Goal: Information Seeking & Learning: Check status

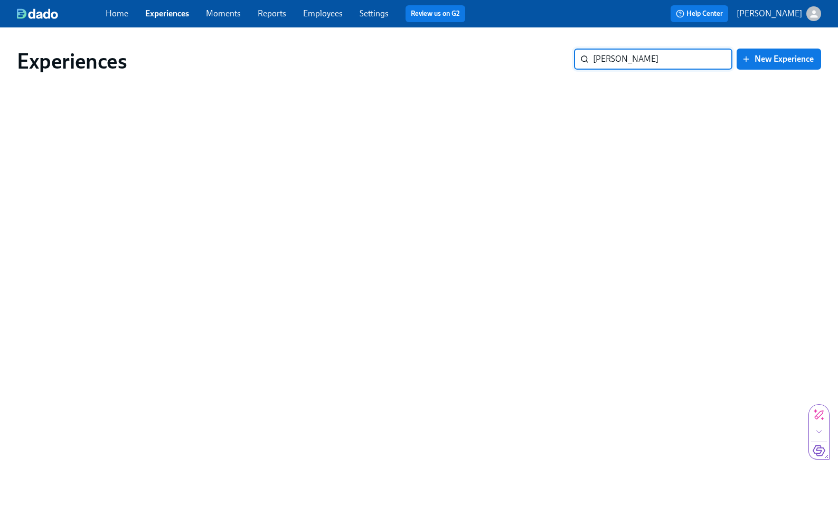
type input "[PERSON_NAME]"
click at [712, 60] on input "[PERSON_NAME]" at bounding box center [662, 59] width 139 height 21
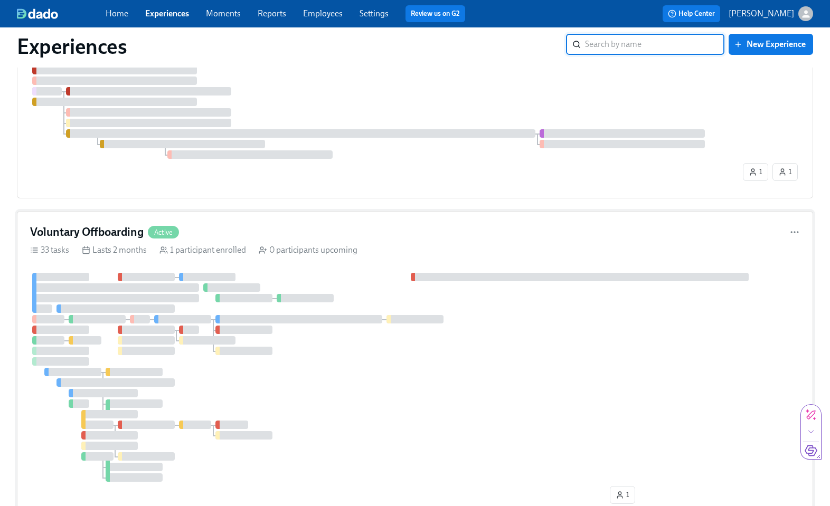
scroll to position [1425, 0]
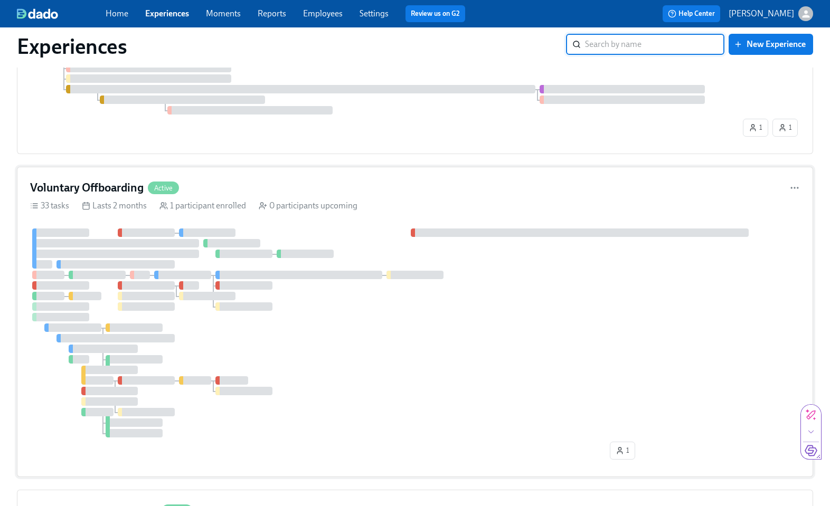
click at [170, 189] on span "Active" at bounding box center [163, 188] width 31 height 8
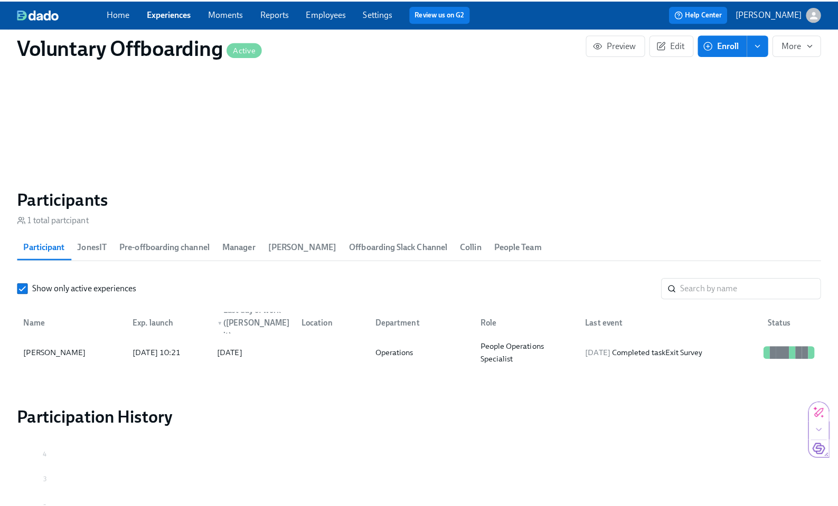
scroll to position [1059, 0]
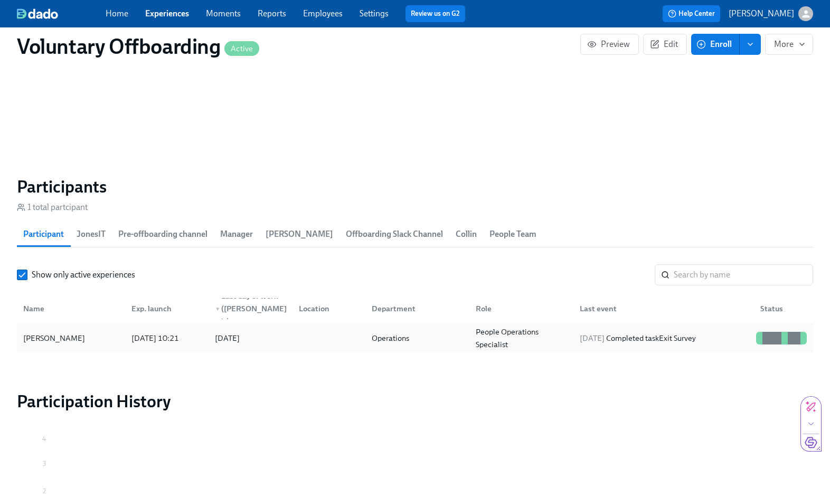
click at [134, 335] on div "[DATE] 10:21" at bounding box center [155, 338] width 56 height 13
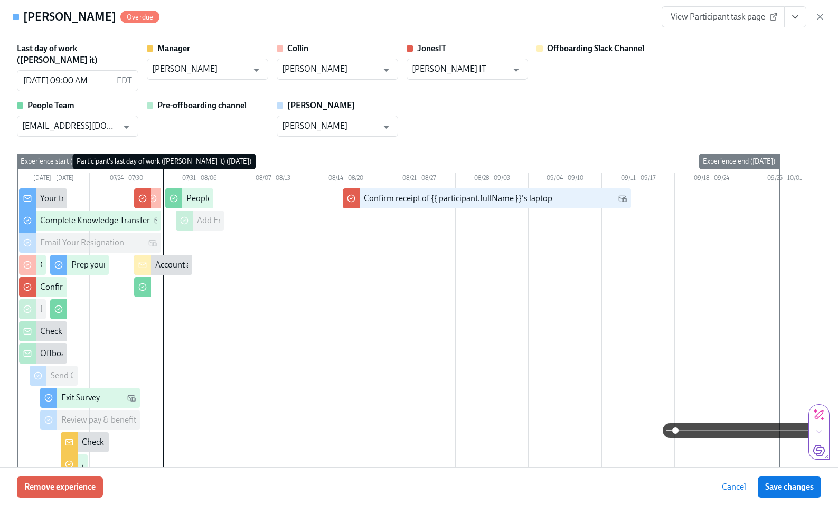
click at [551, 72] on div "Offboarding Slack Channel" at bounding box center [597, 67] width 121 height 49
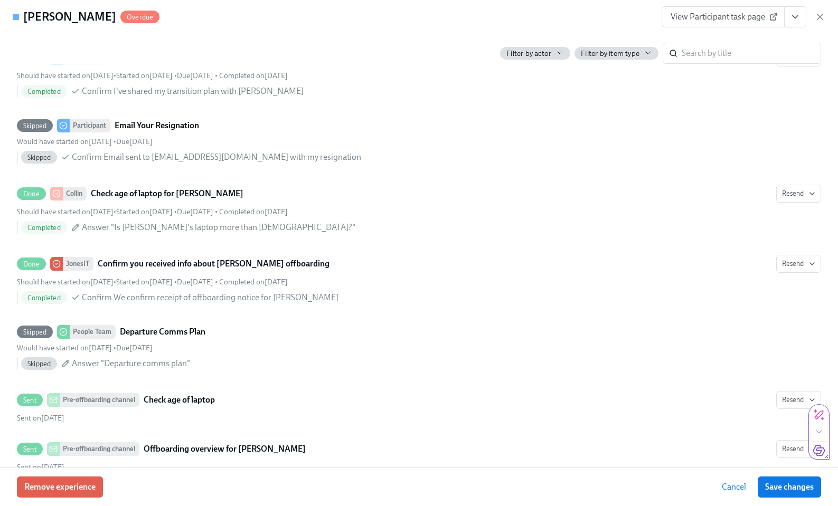
scroll to position [140, 0]
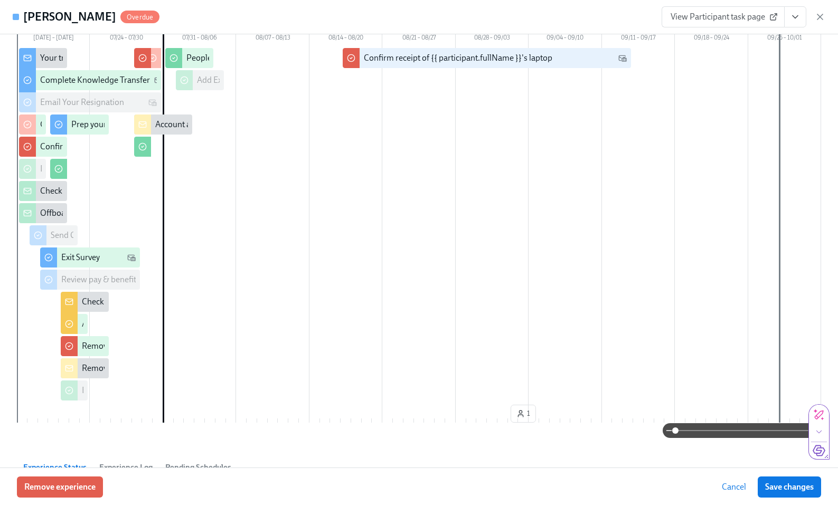
click at [796, 20] on icon "View task page" at bounding box center [795, 17] width 11 height 11
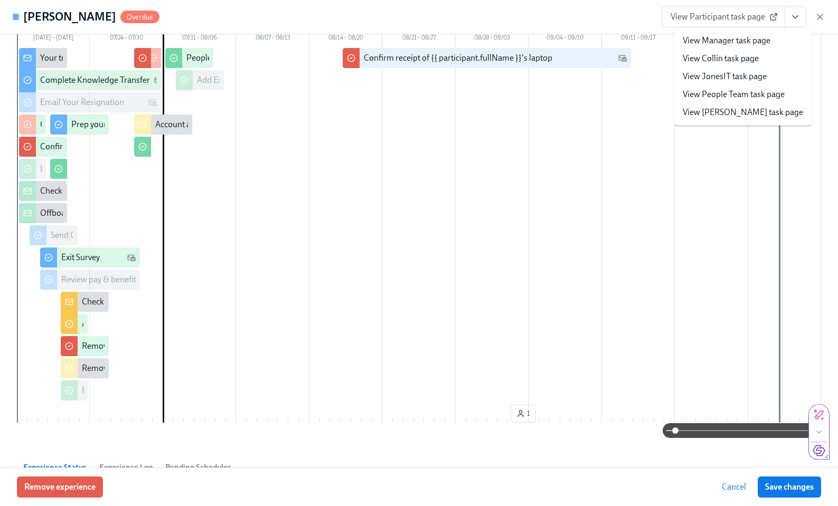
click at [796, 20] on icon "View task page" at bounding box center [795, 17] width 11 height 11
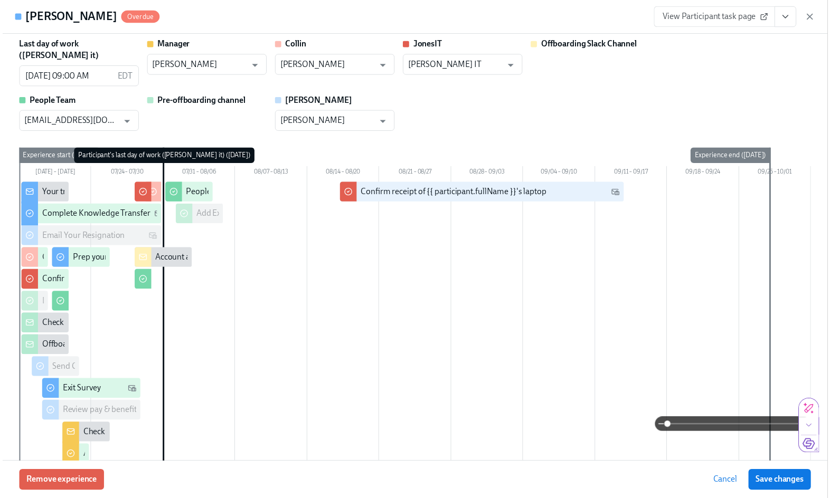
scroll to position [0, 0]
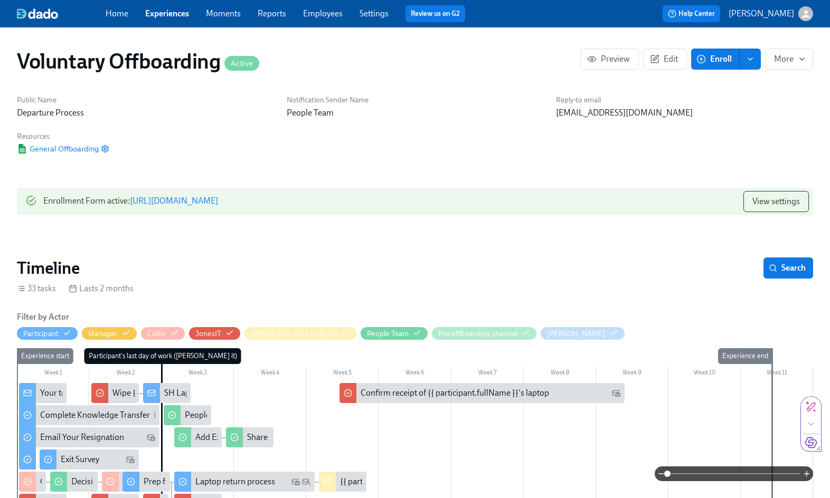
click at [116, 20] on div "Home Experiences Moments Reports Employees Settings Review us on G2" at bounding box center [290, 13] width 368 height 17
click at [118, 15] on link "Home" at bounding box center [117, 13] width 23 height 10
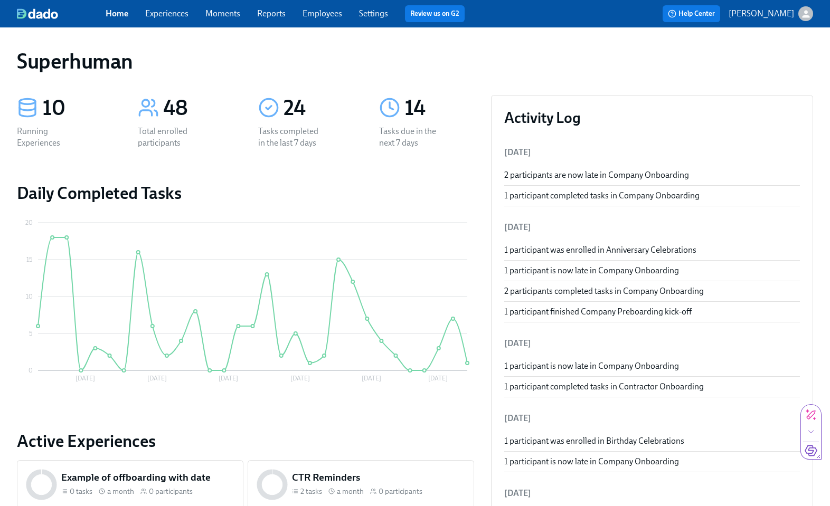
click at [364, 73] on div "Superhuman" at bounding box center [415, 61] width 796 height 25
click at [175, 16] on link "Experiences" at bounding box center [166, 13] width 43 height 10
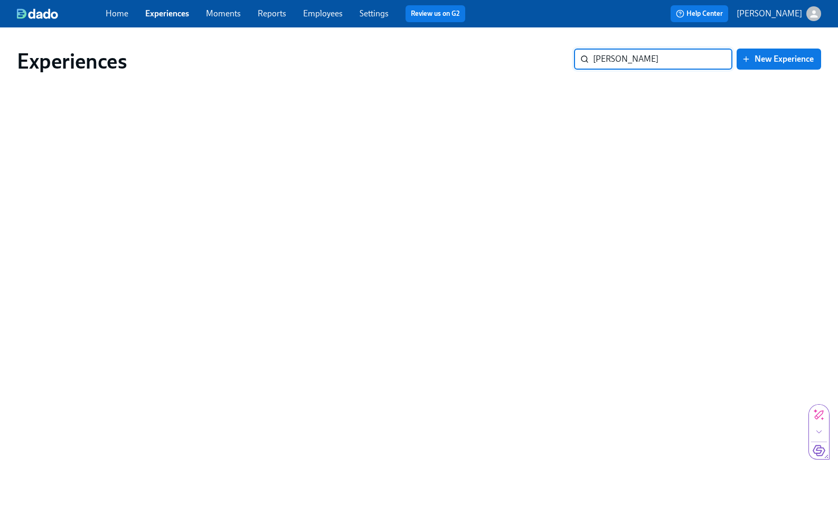
type input "[PERSON_NAME]"
click at [716, 62] on input "[PERSON_NAME]" at bounding box center [662, 59] width 139 height 21
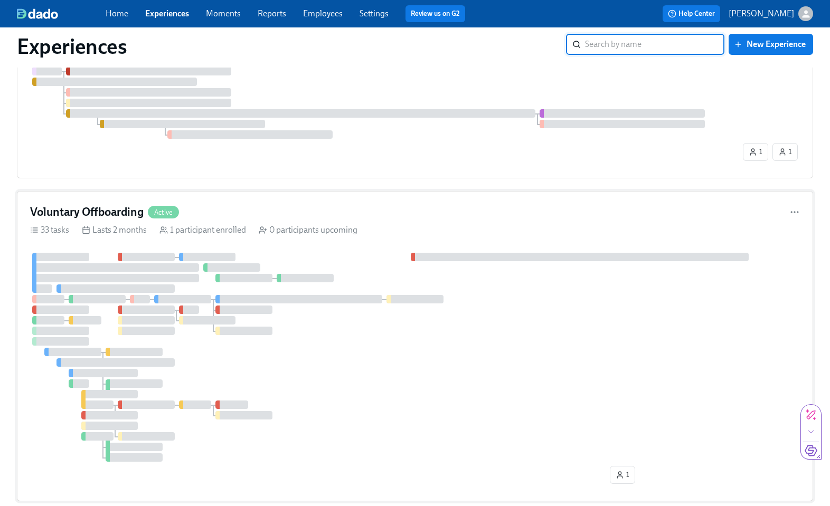
scroll to position [1430, 0]
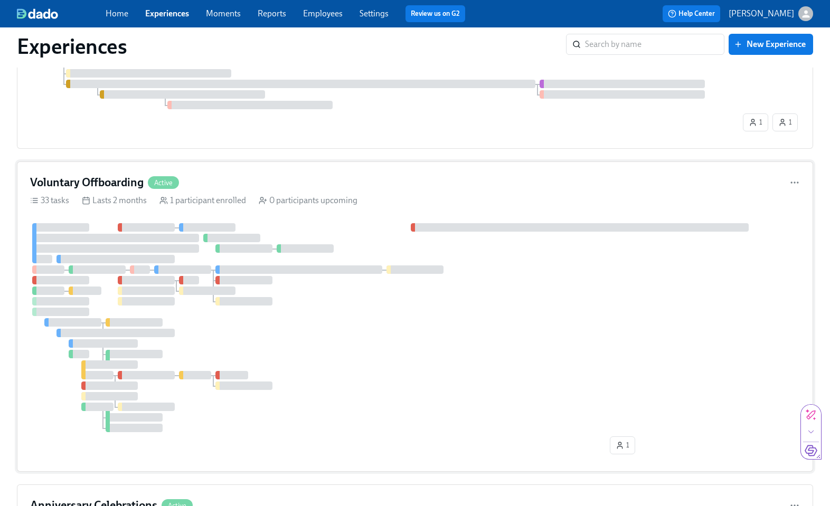
click at [143, 189] on h4 "Voluntary Offboarding" at bounding box center [87, 183] width 114 height 16
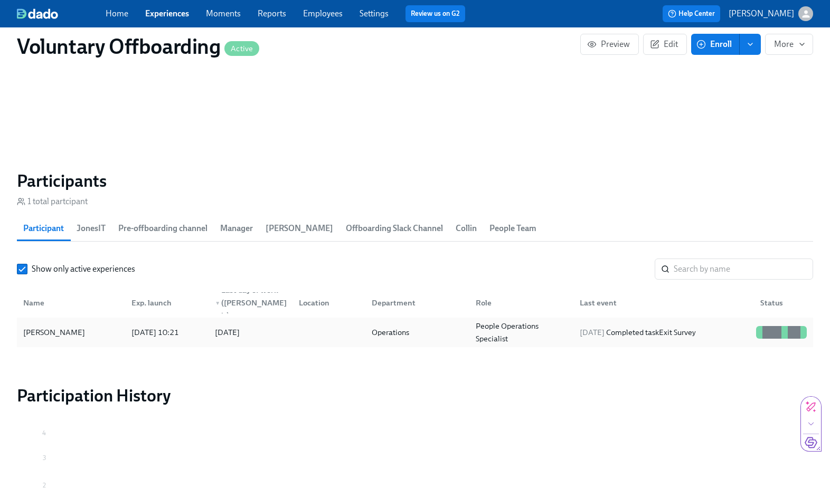
scroll to position [1085, 0]
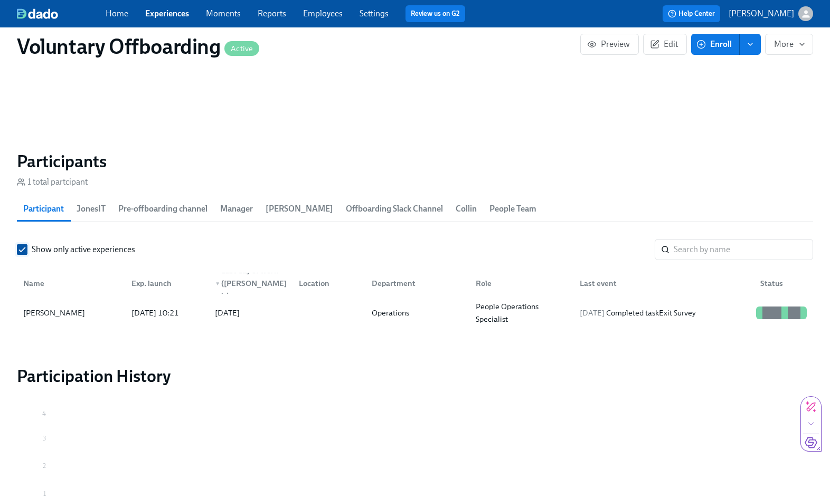
click at [23, 248] on input "Show only active experiences" at bounding box center [22, 250] width 10 height 10
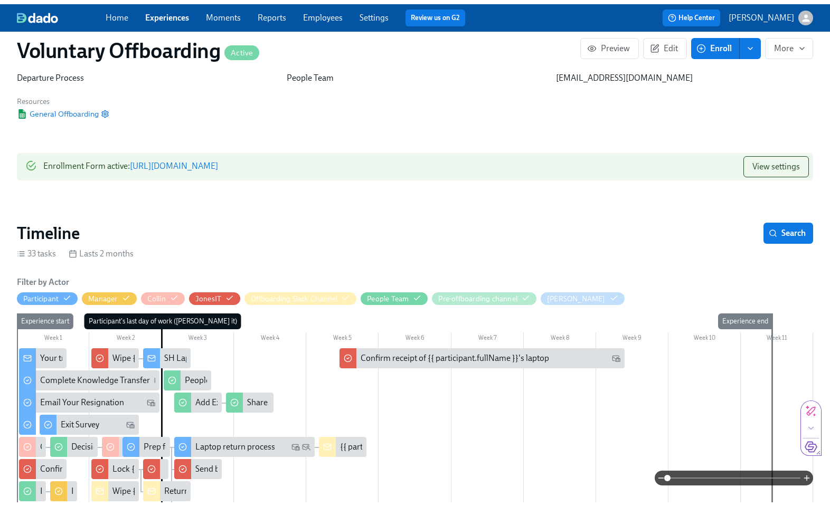
scroll to position [0, 0]
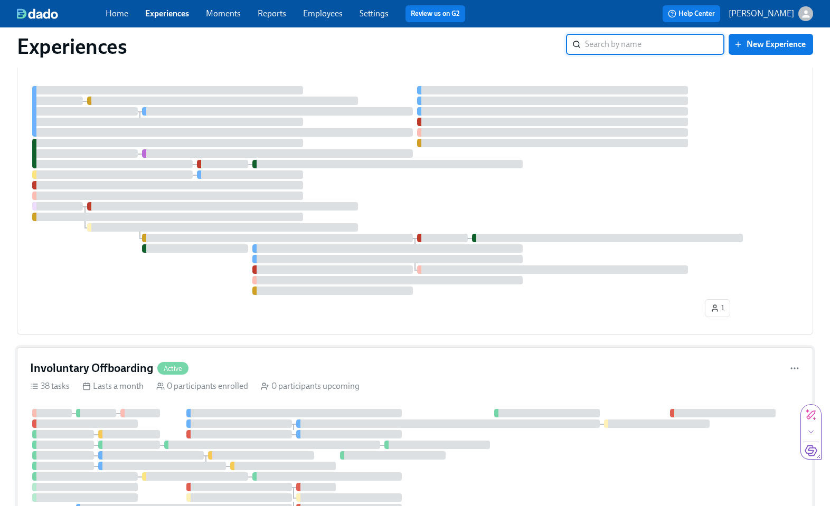
scroll to position [720, 0]
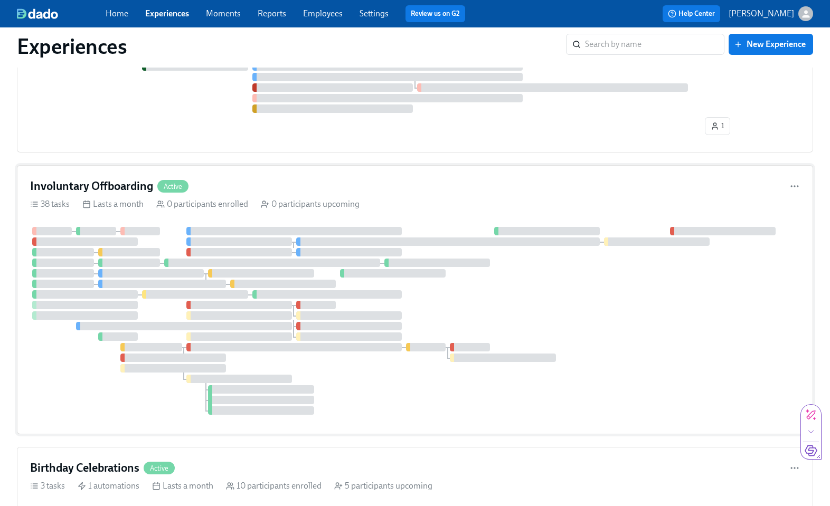
click at [173, 189] on span "Active" at bounding box center [172, 187] width 31 height 8
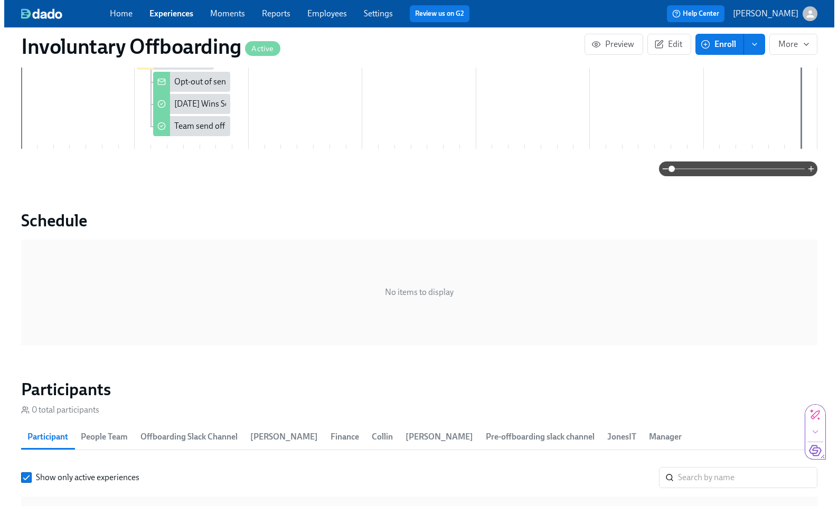
scroll to position [960, 0]
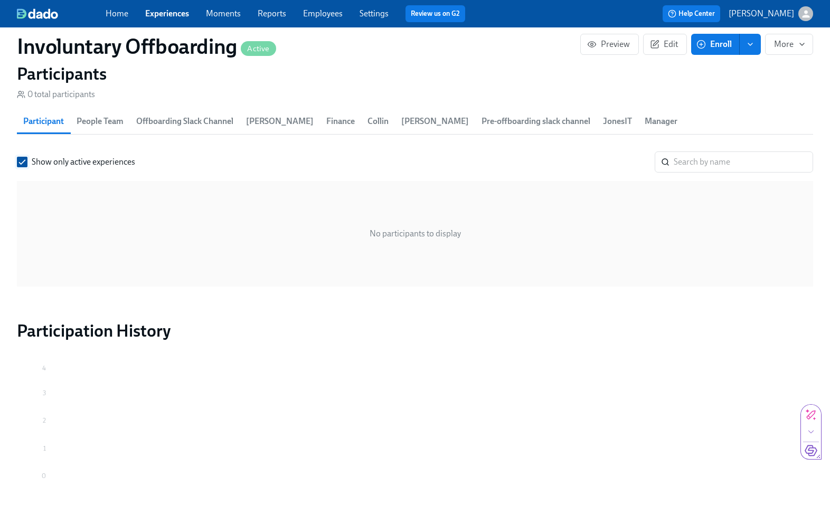
click at [58, 157] on span "Show only active experiences" at bounding box center [84, 162] width 104 height 12
click at [27, 157] on input "Show only active experiences" at bounding box center [22, 162] width 10 height 10
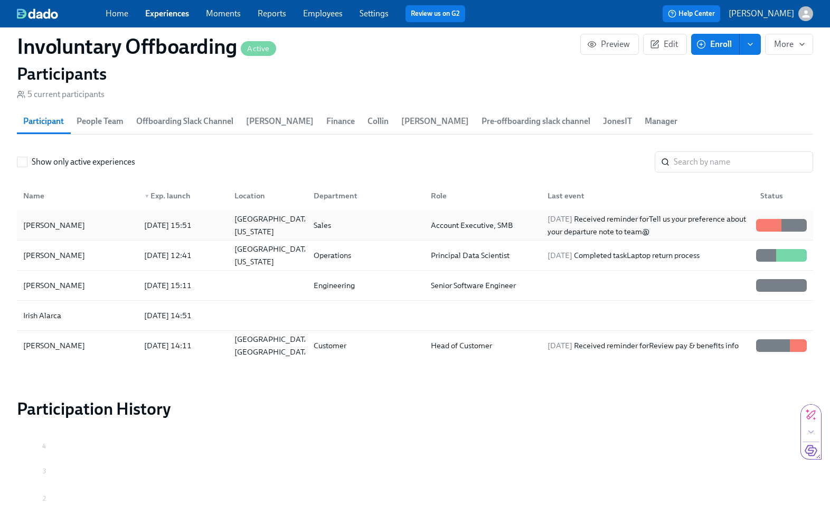
click at [72, 224] on div "[PERSON_NAME]" at bounding box center [77, 225] width 117 height 21
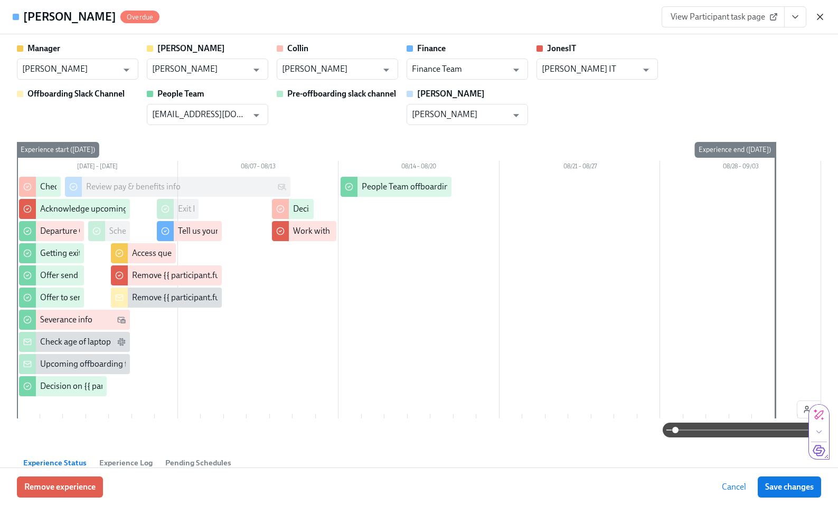
click at [819, 18] on icon "button" at bounding box center [820, 17] width 11 height 11
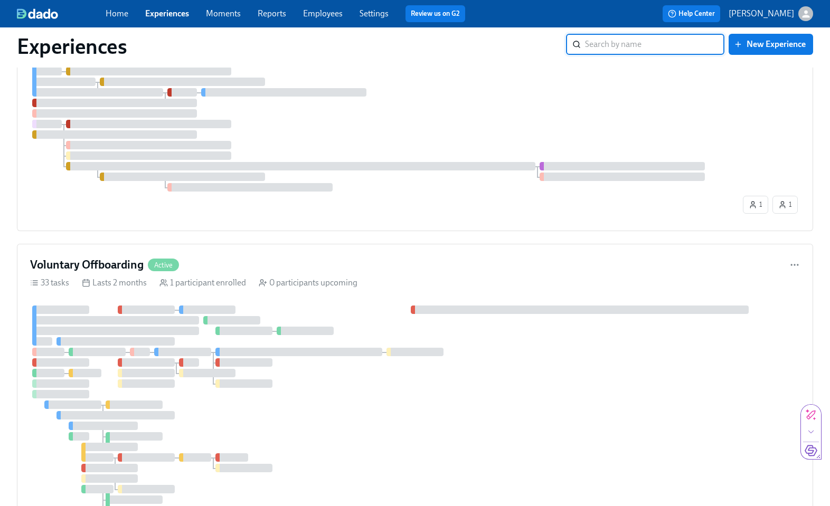
scroll to position [1464, 0]
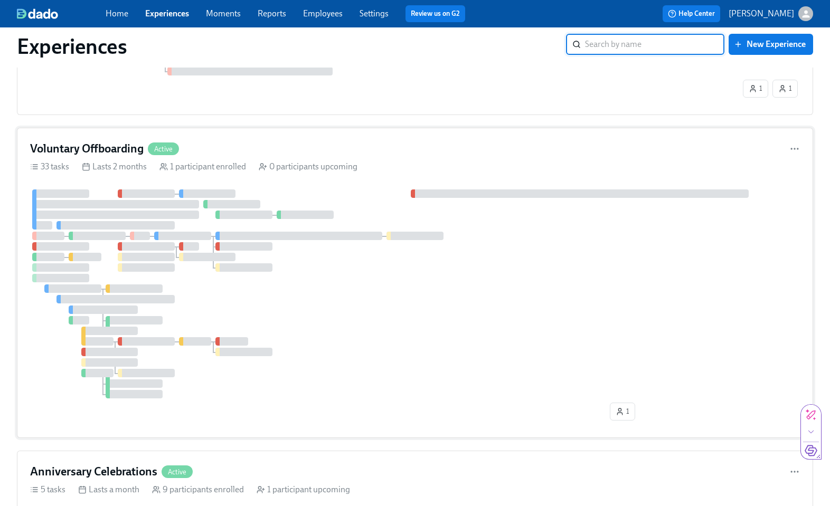
click at [177, 157] on div "Voluntary Offboarding Active" at bounding box center [104, 149] width 149 height 16
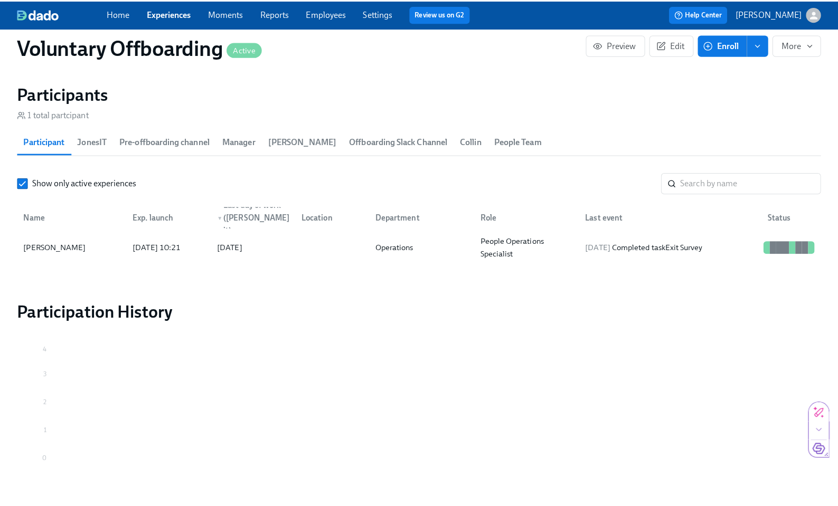
scroll to position [1186, 0]
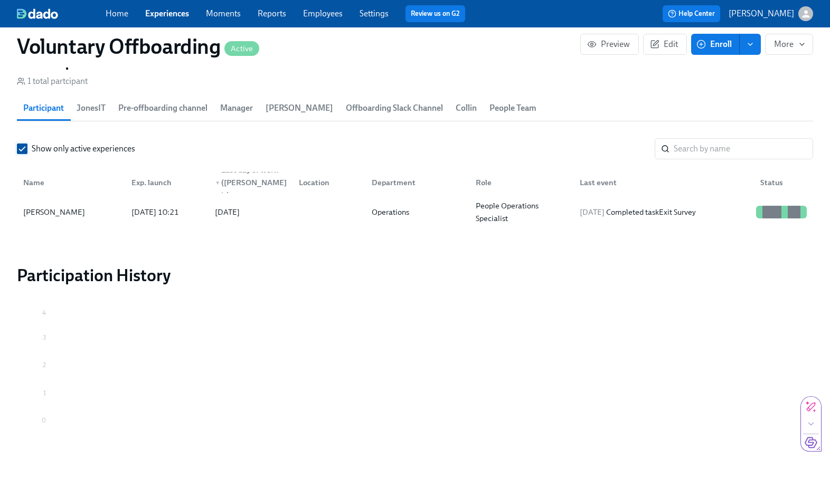
click at [31, 149] on label "Show only active experiences" at bounding box center [76, 149] width 118 height 12
click at [27, 149] on input "Show only active experiences" at bounding box center [22, 149] width 10 height 10
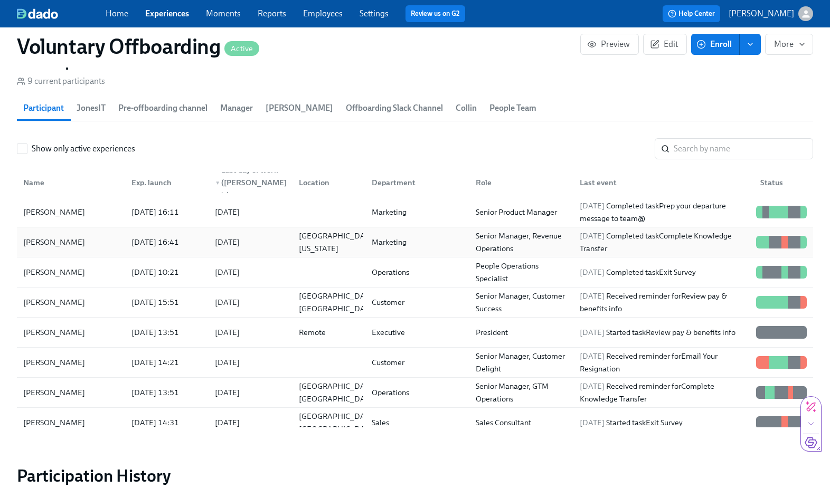
click at [36, 236] on div "[PERSON_NAME]" at bounding box center [54, 242] width 70 height 13
